Goal: Task Accomplishment & Management: Use online tool/utility

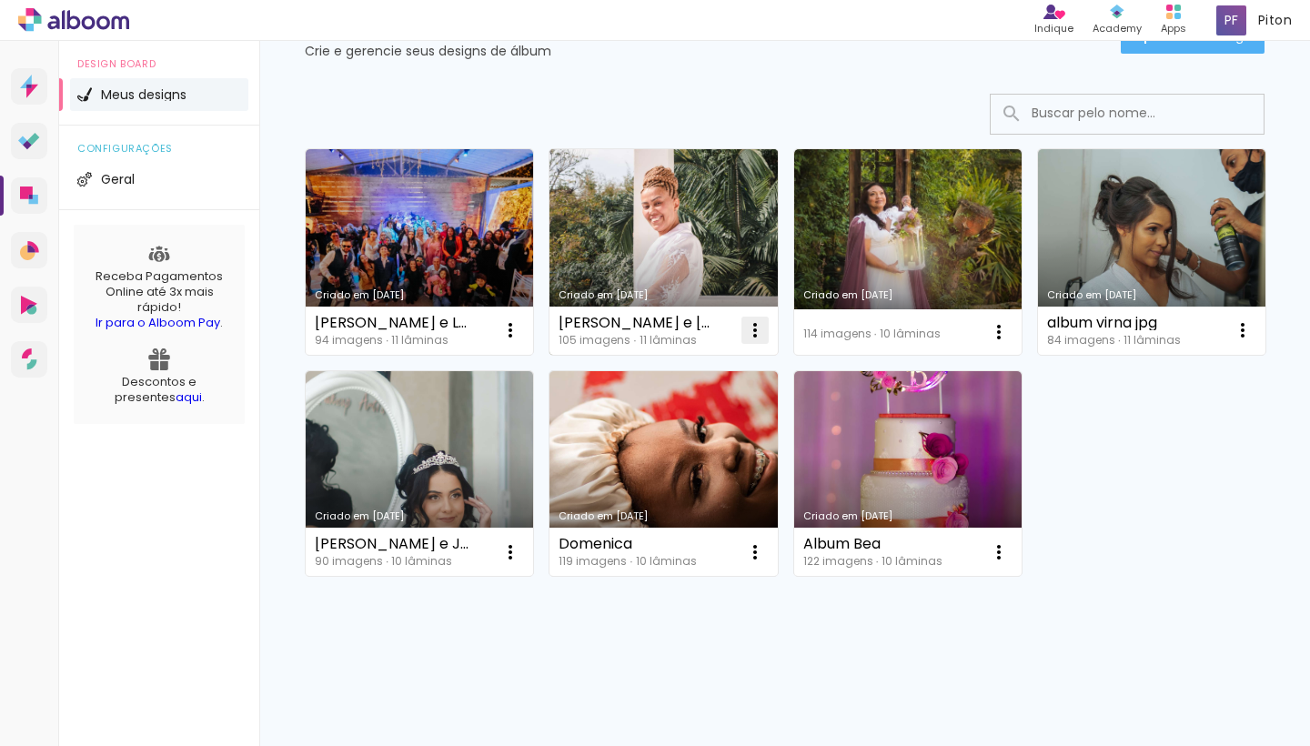
click at [521, 331] on iron-icon at bounding box center [511, 330] width 22 height 22
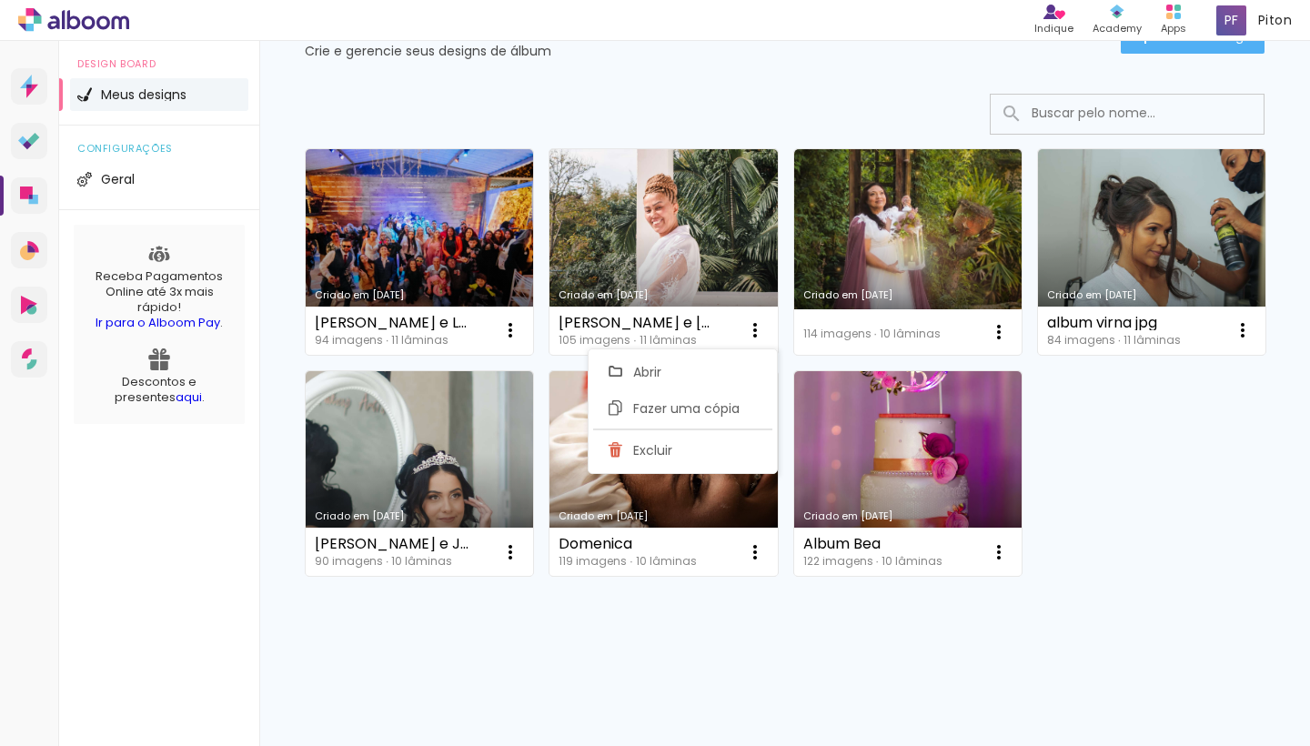
click at [1213, 490] on div "Criado em 13/02/25 Daiana e Lucivaldo 94 imagens ∙ 11 lâminas Abrir Fazer uma c…" at bounding box center [785, 361] width 976 height 443
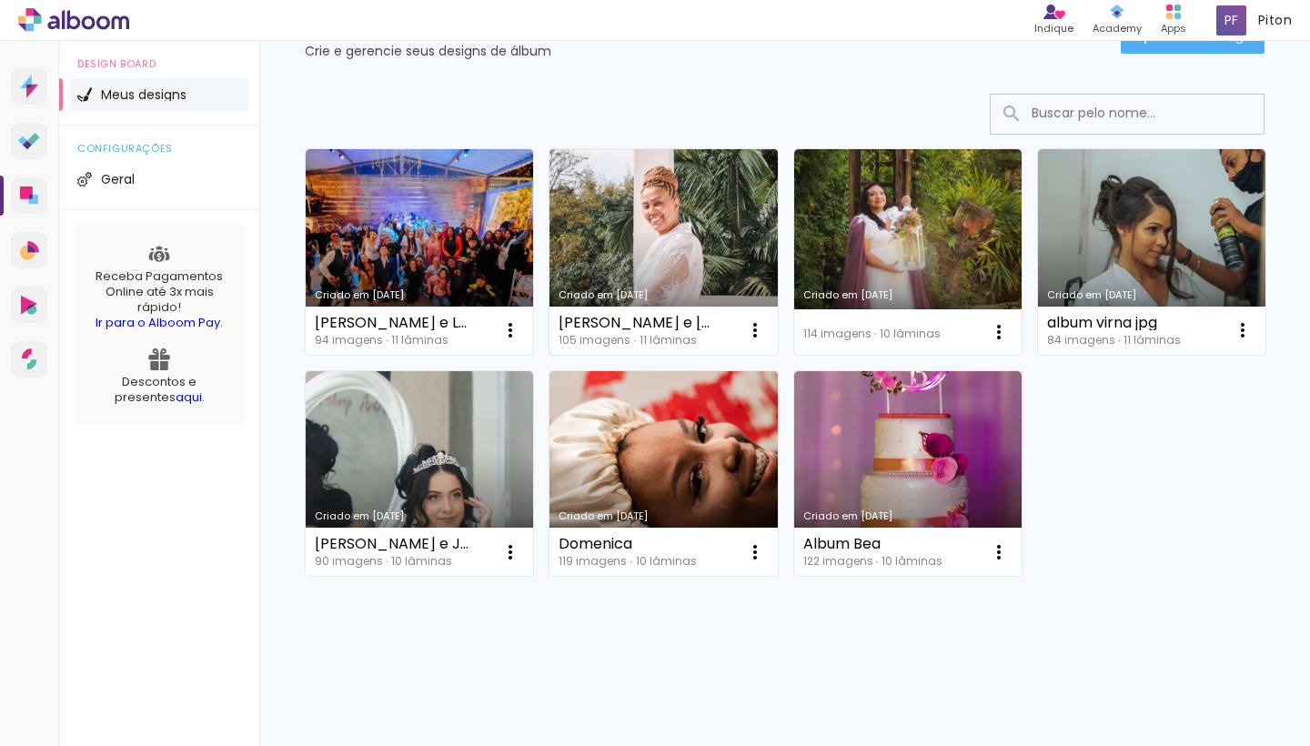
click at [643, 217] on link "Criado em [DATE]" at bounding box center [663, 252] width 227 height 206
